Goal: Information Seeking & Learning: Learn about a topic

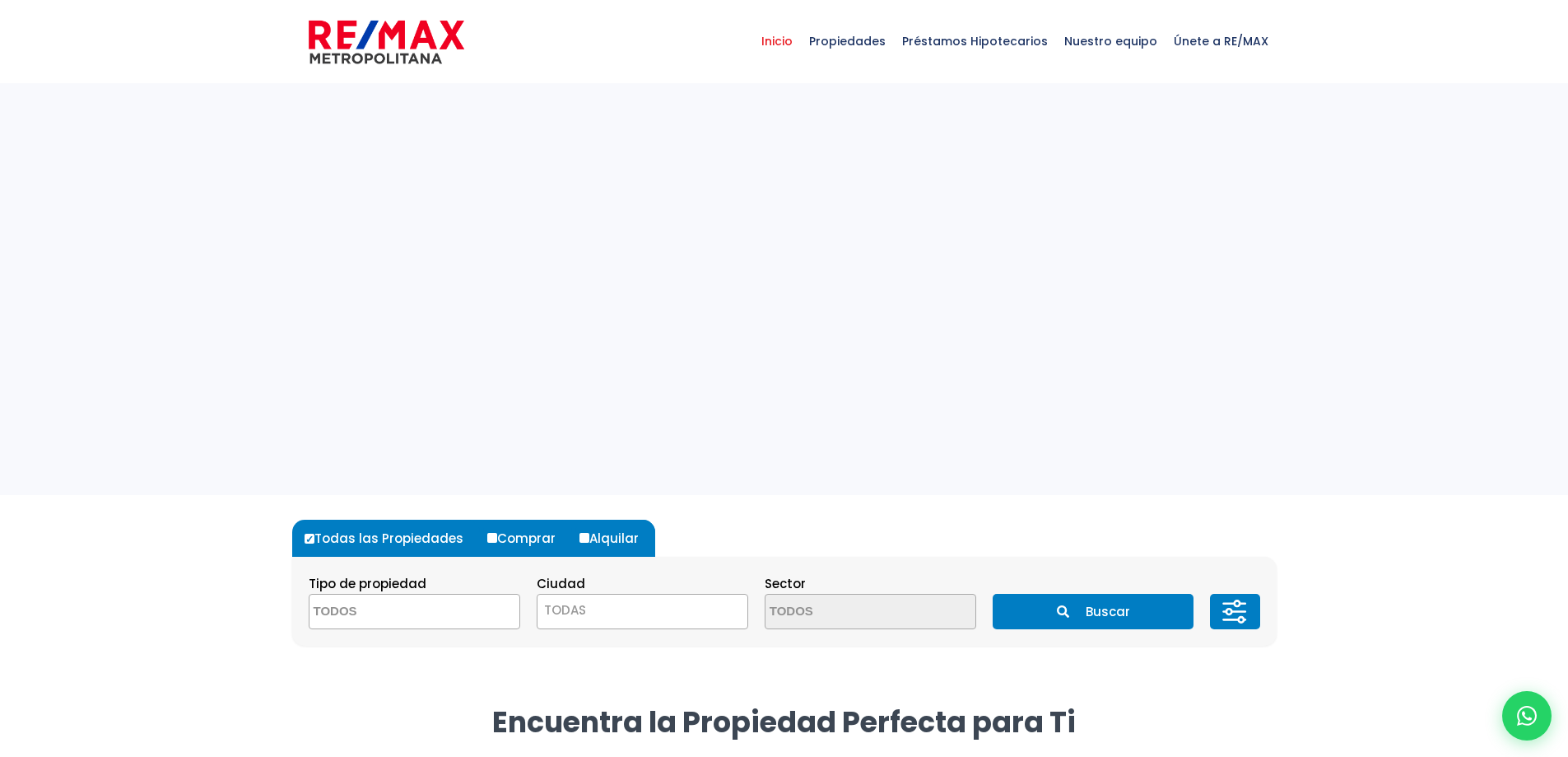
select select
click at [854, 40] on span "Propiedades" at bounding box center [848, 41] width 93 height 50
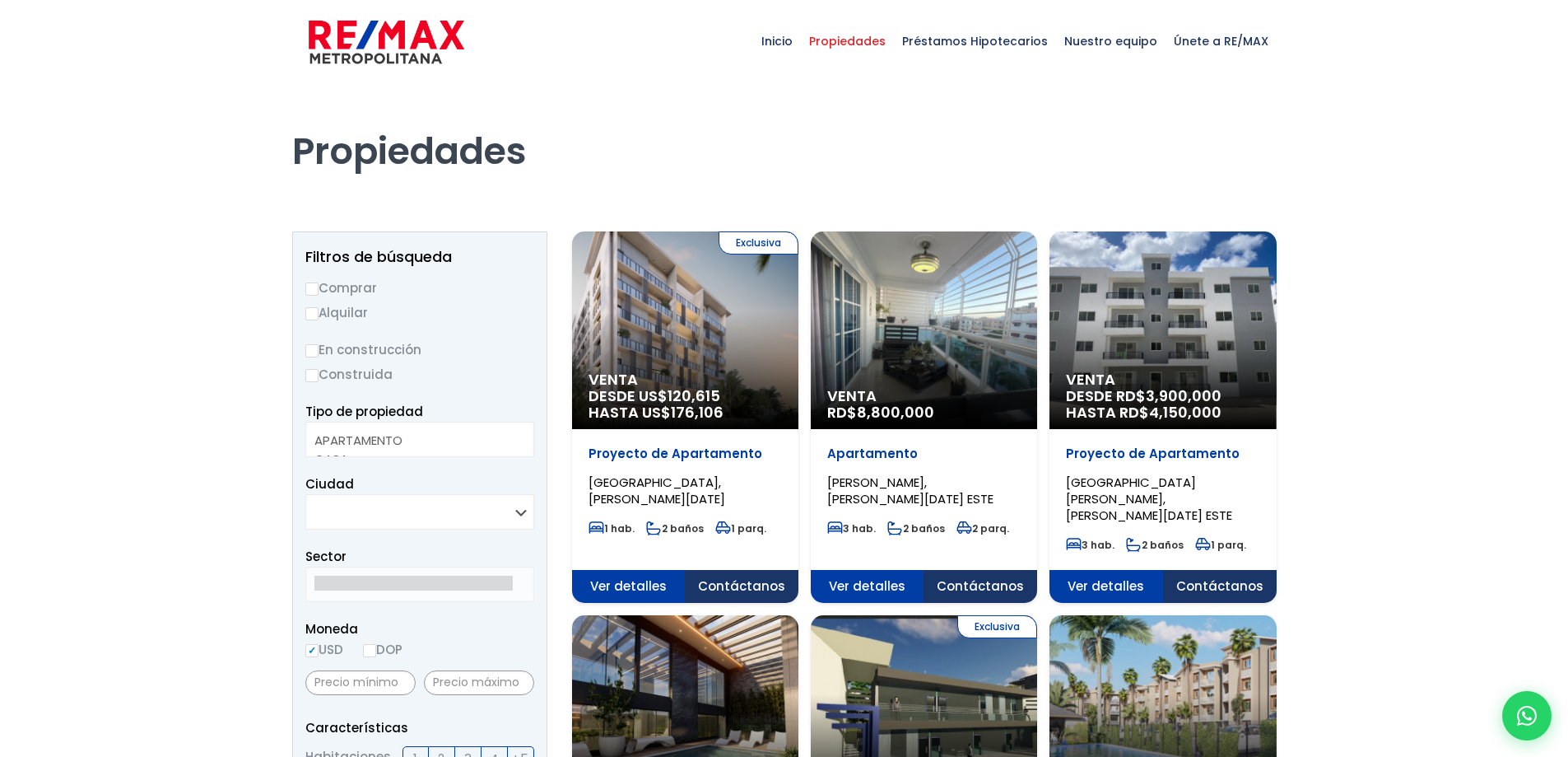
select select
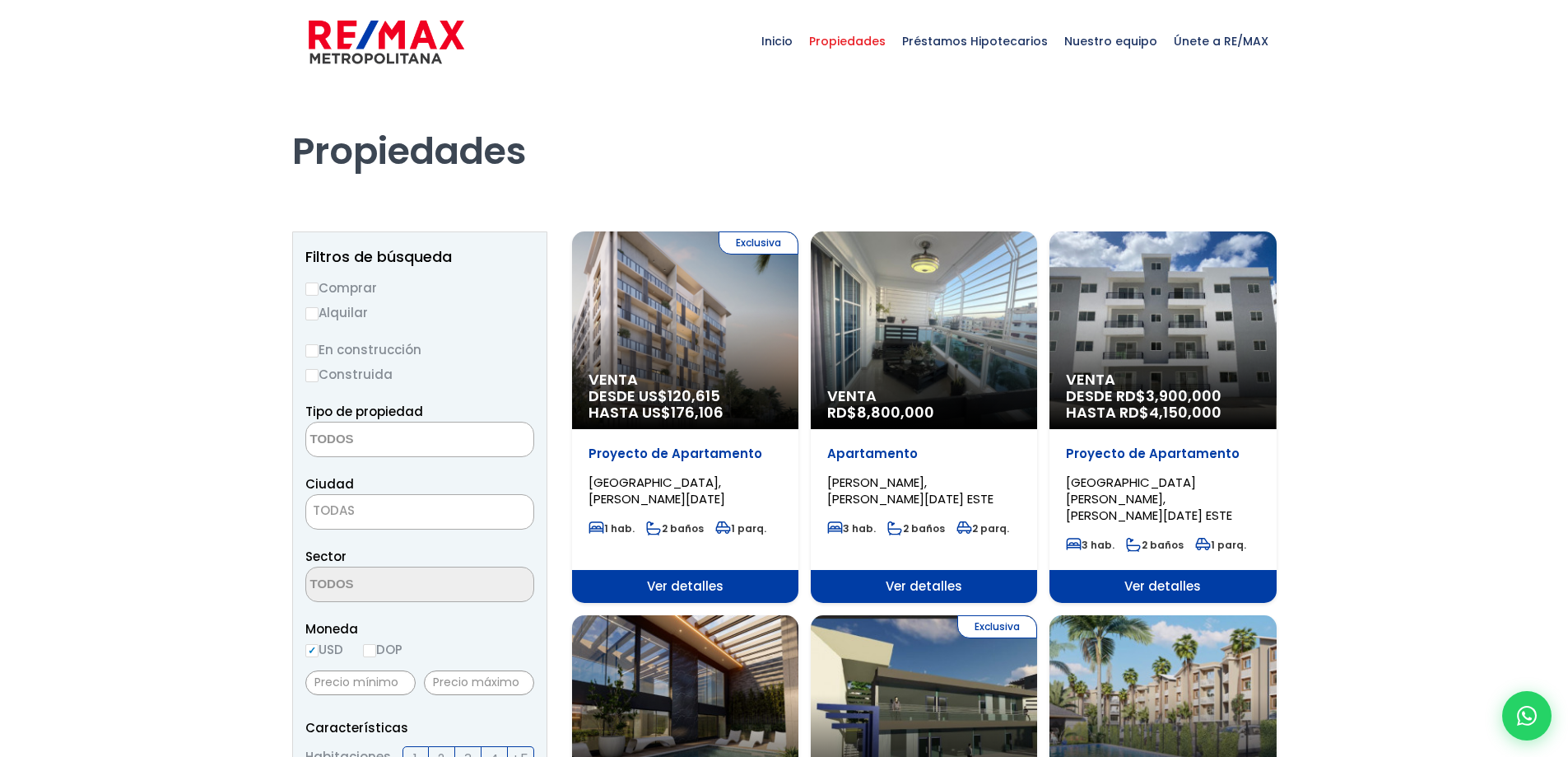
click at [309, 287] on input "Comprar" at bounding box center [312, 289] width 13 height 13
radio input "true"
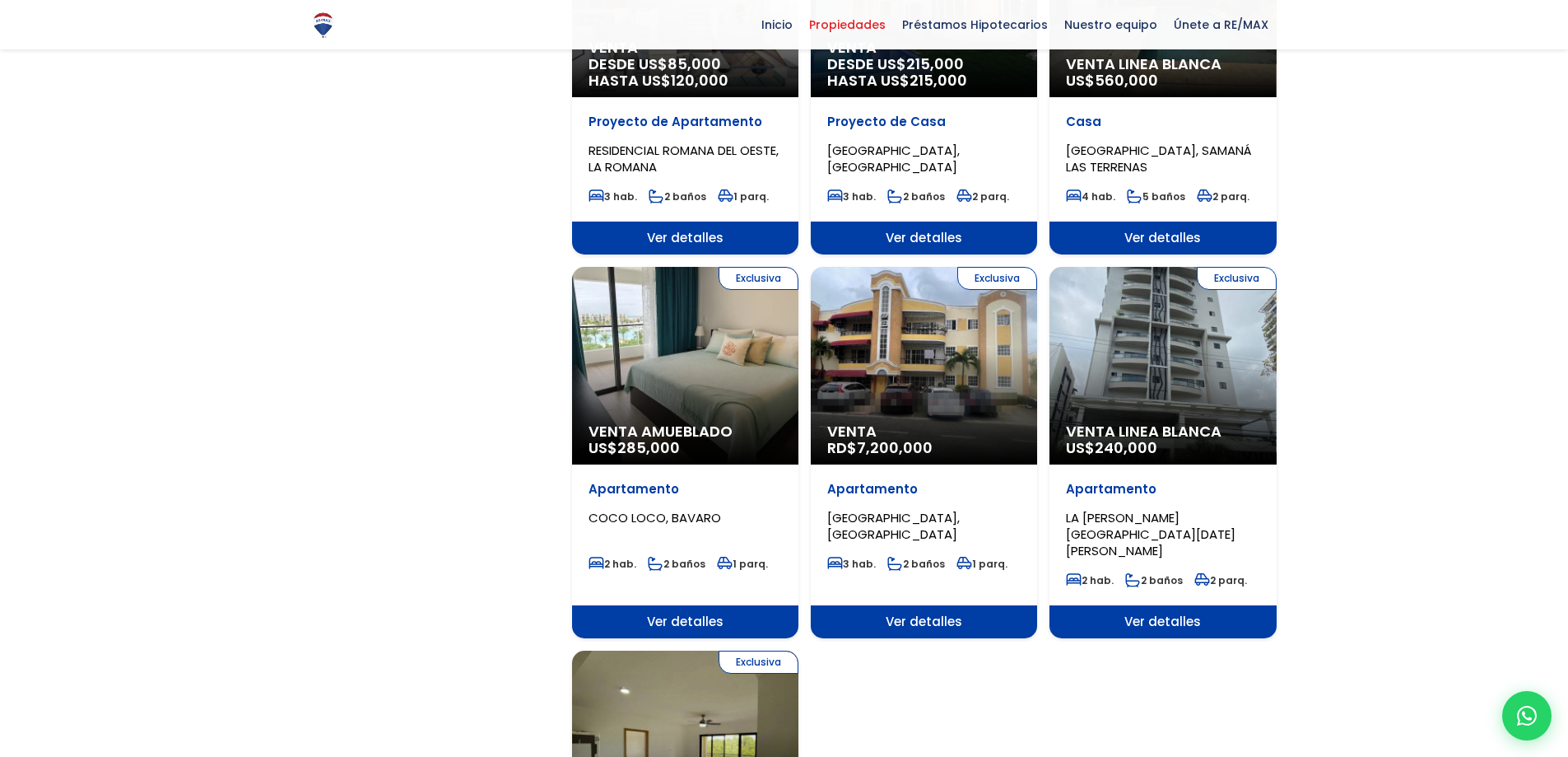
scroll to position [1812, 0]
